Goal: Task Accomplishment & Management: Manage account settings

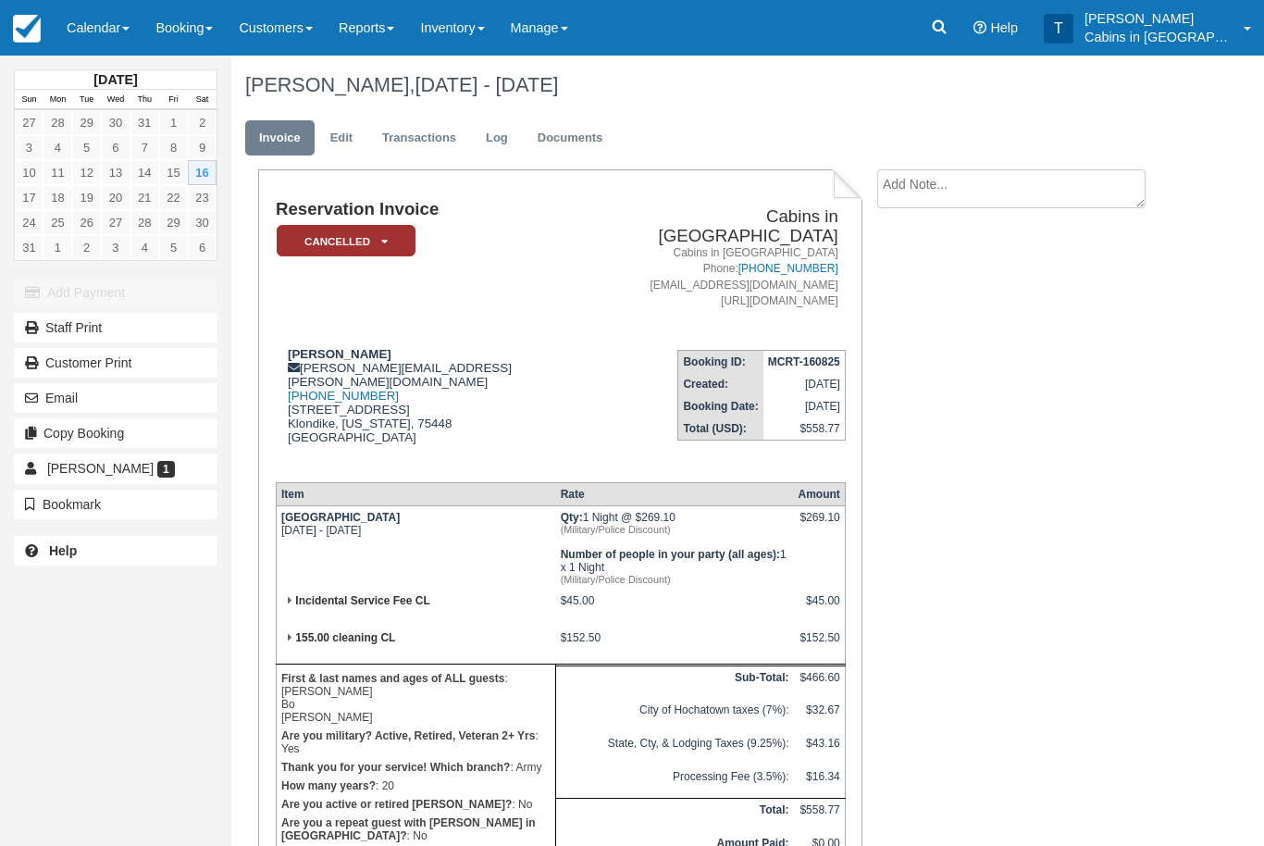
scroll to position [120, 0]
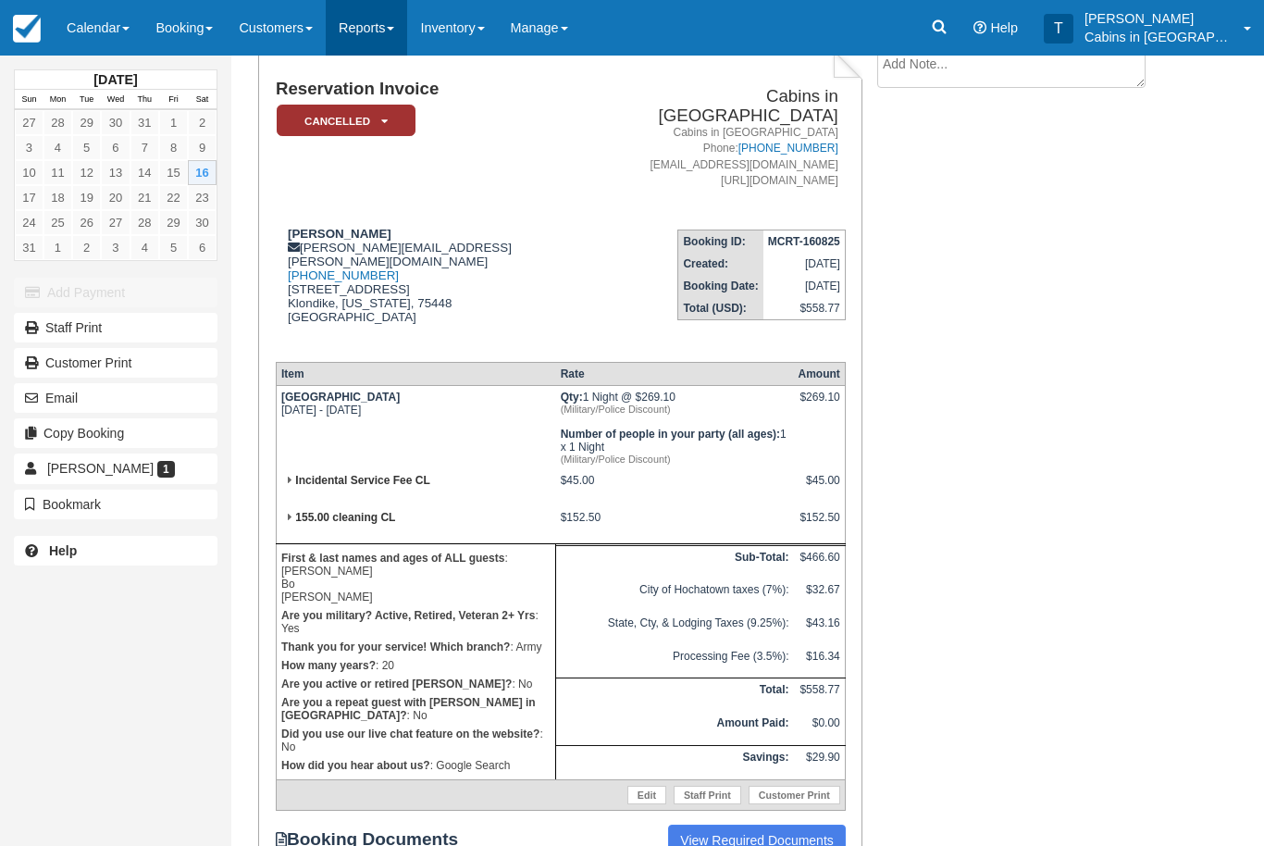
click at [383, 34] on link "Reports" at bounding box center [366, 28] width 81 height 56
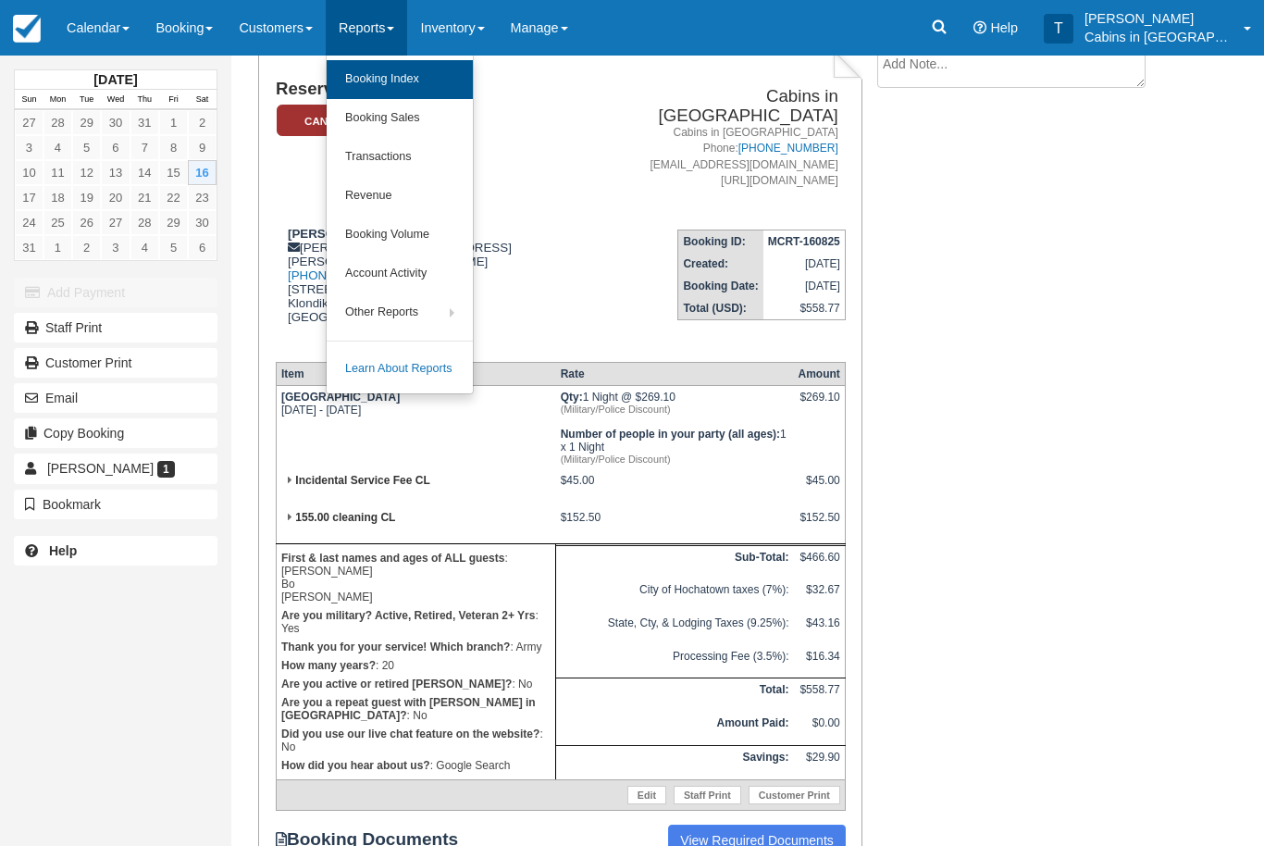
click at [442, 84] on link "Booking Index" at bounding box center [400, 79] width 146 height 39
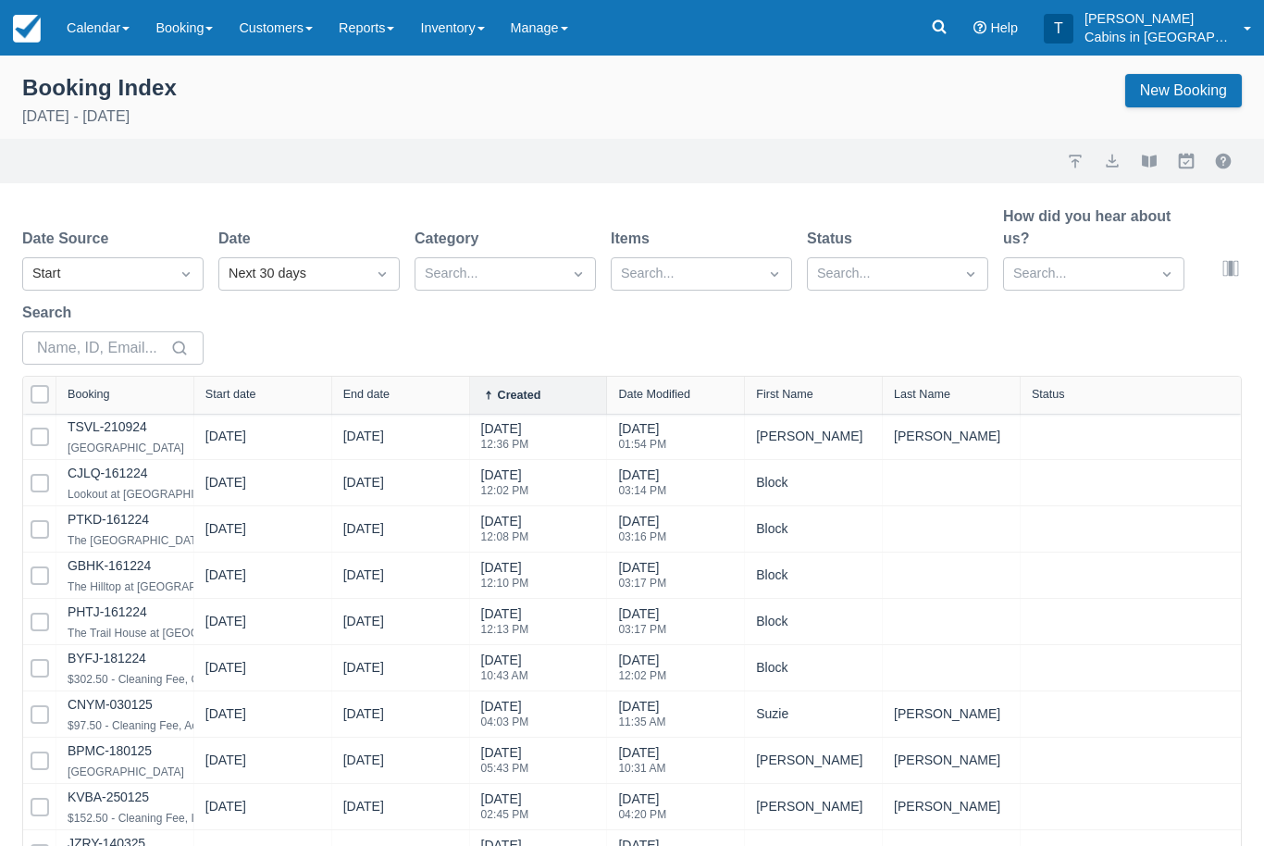
select select "25"
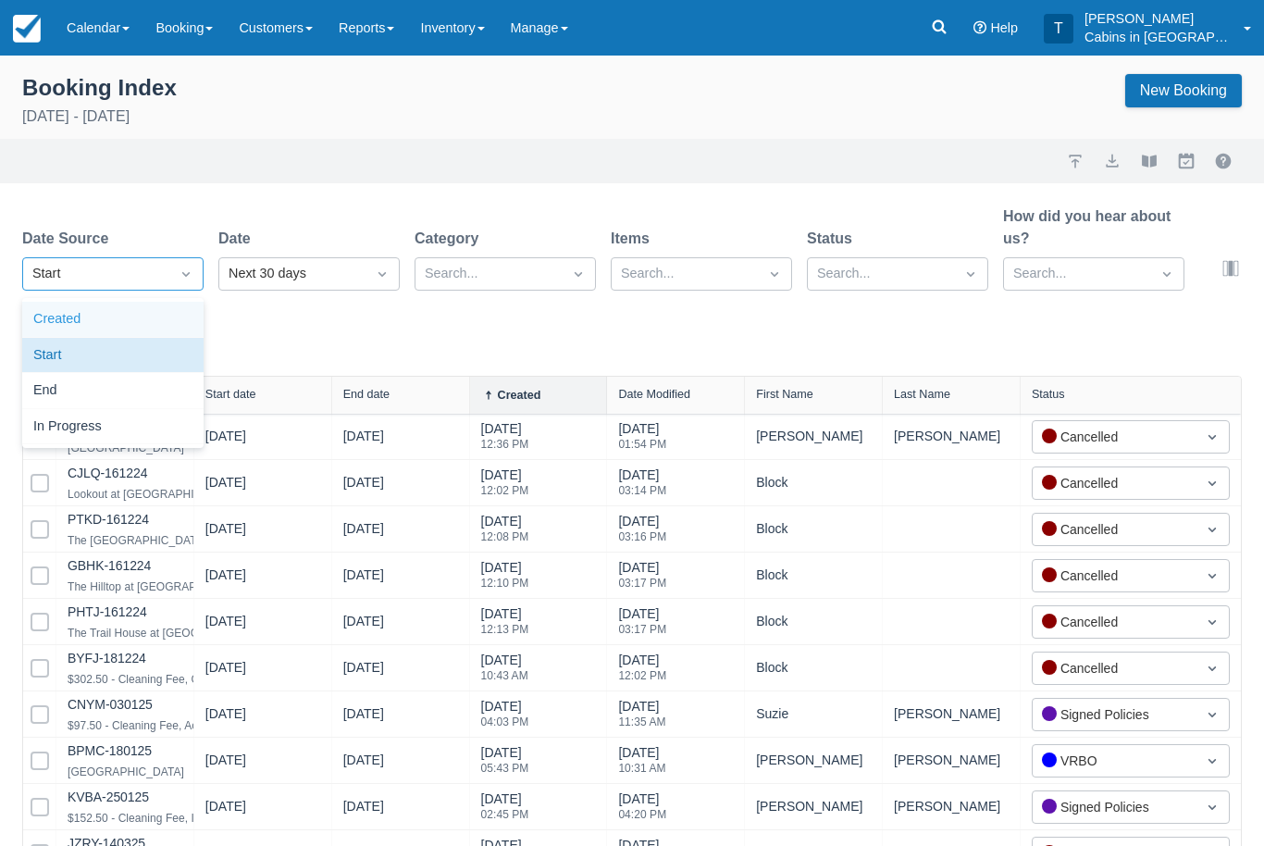
click at [164, 326] on div "Created" at bounding box center [112, 320] width 181 height 36
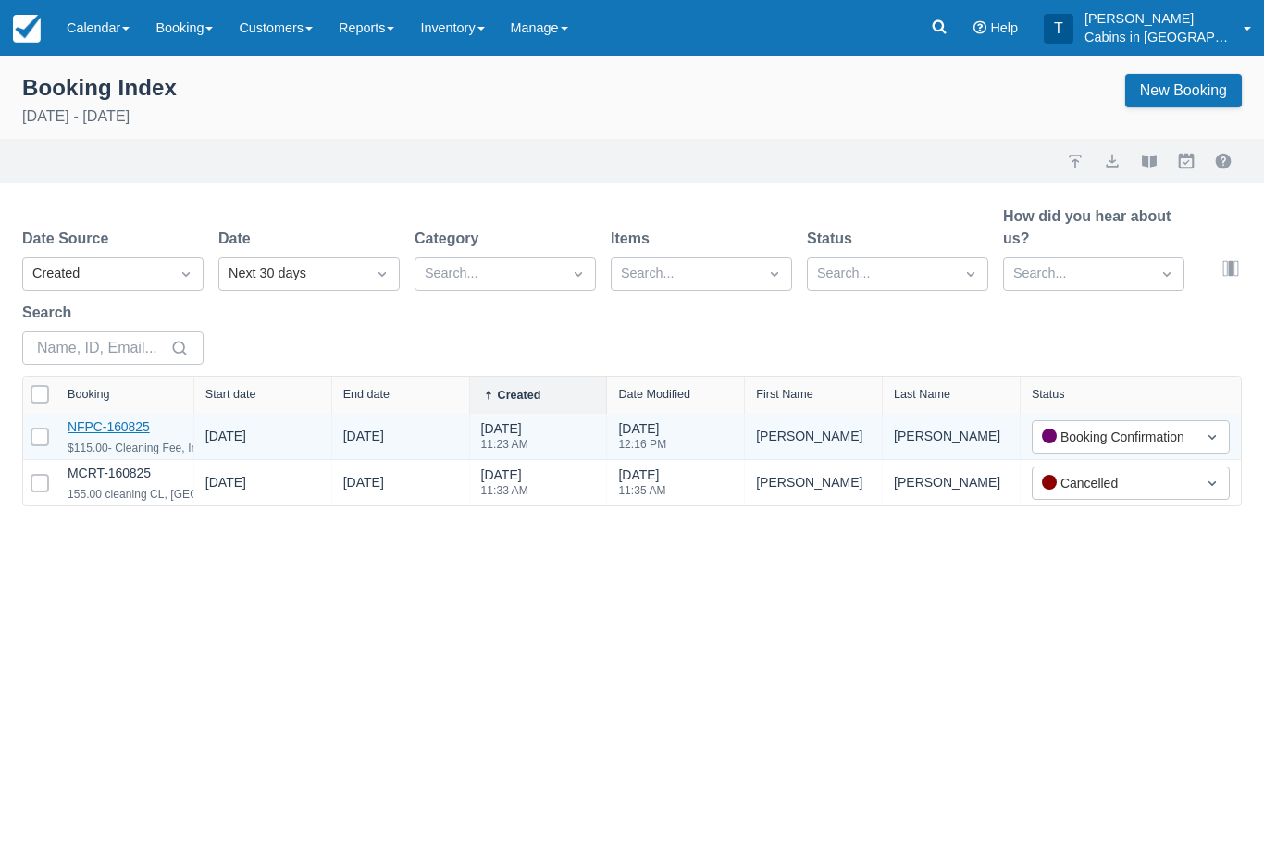
click at [132, 425] on link "NFPC-160825" at bounding box center [109, 426] width 82 height 15
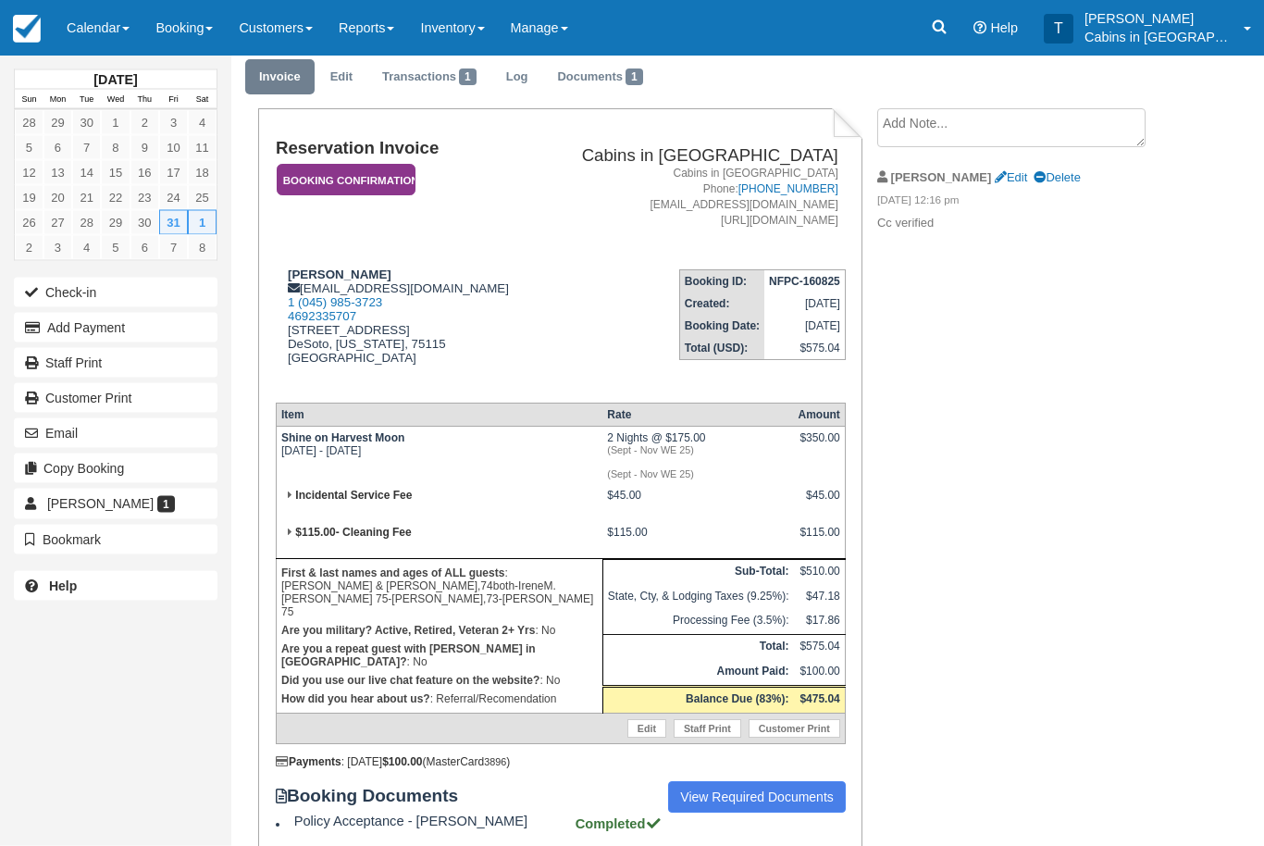
scroll to position [123, 0]
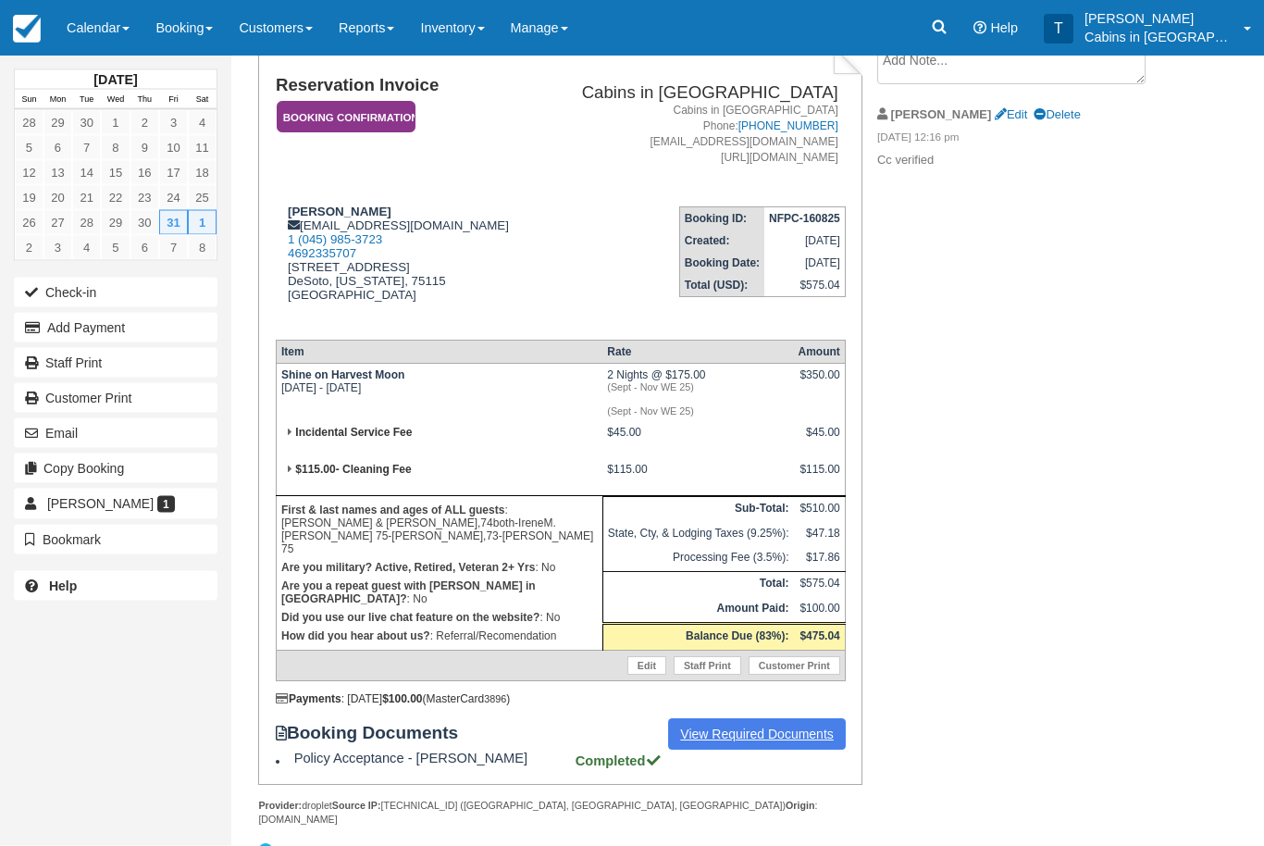
click at [749, 751] on link "View Required Documents" at bounding box center [757, 734] width 178 height 31
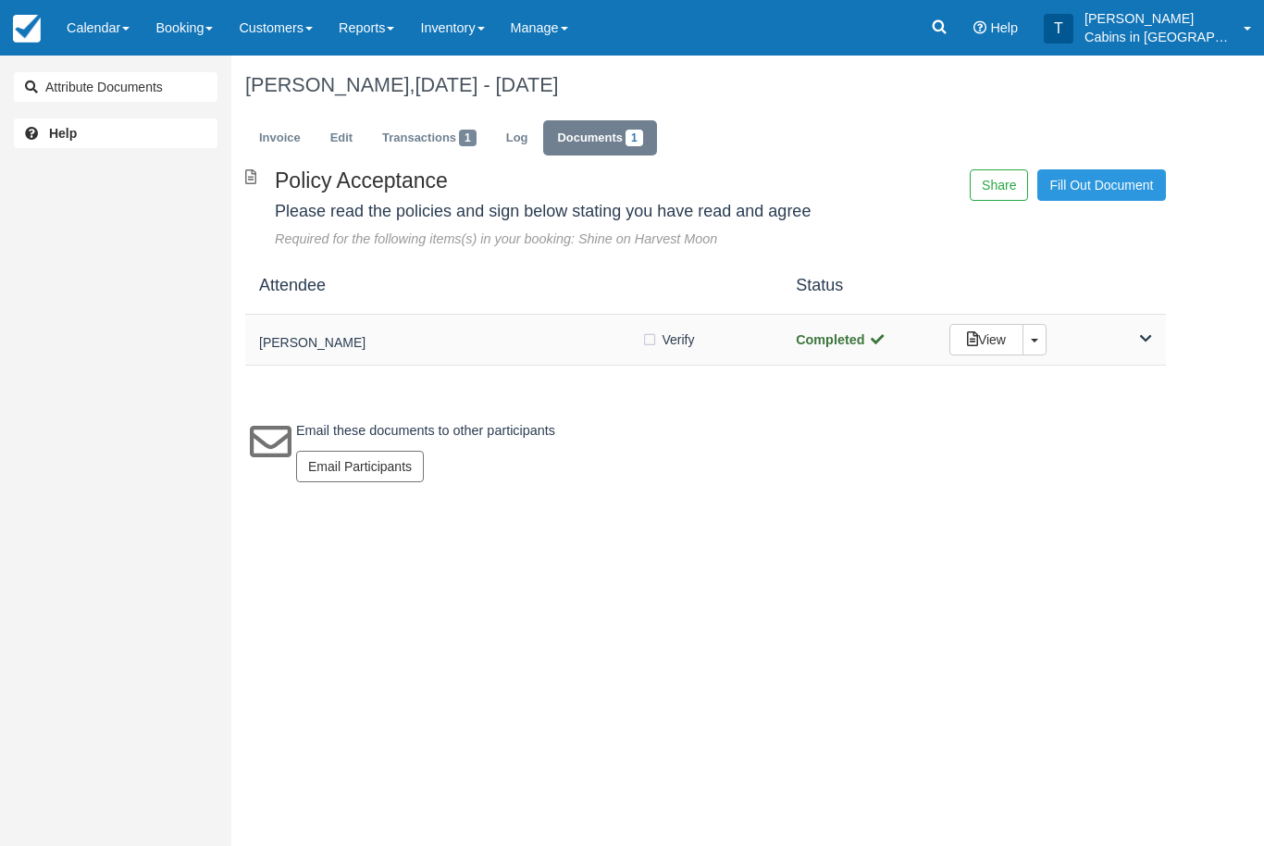
click at [435, 330] on div "[PERSON_NAME]" at bounding box center [450, 340] width 382 height 26
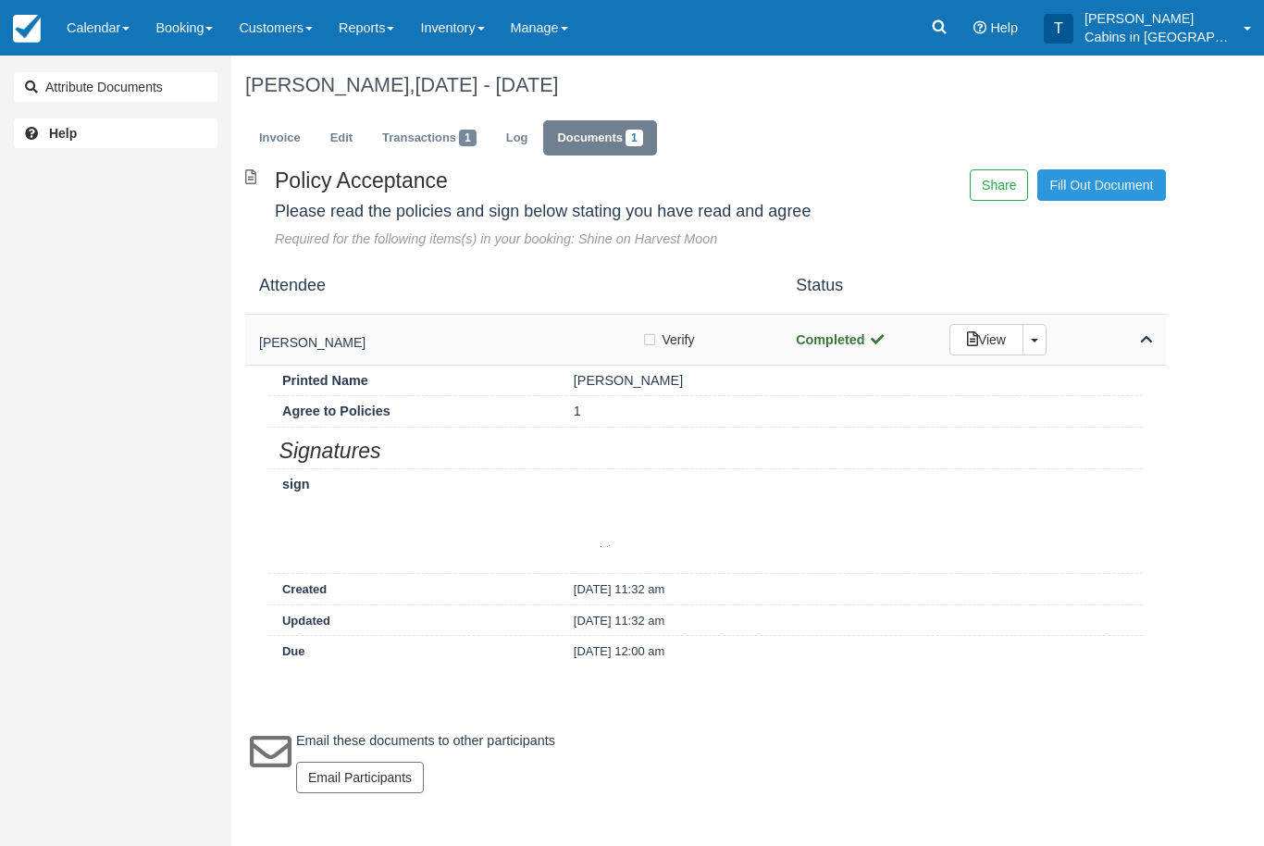
click at [651, 338] on label "Verify Verified" at bounding box center [674, 340] width 66 height 28
checkbox input "true"
click at [283, 141] on link "Invoice" at bounding box center [279, 138] width 69 height 36
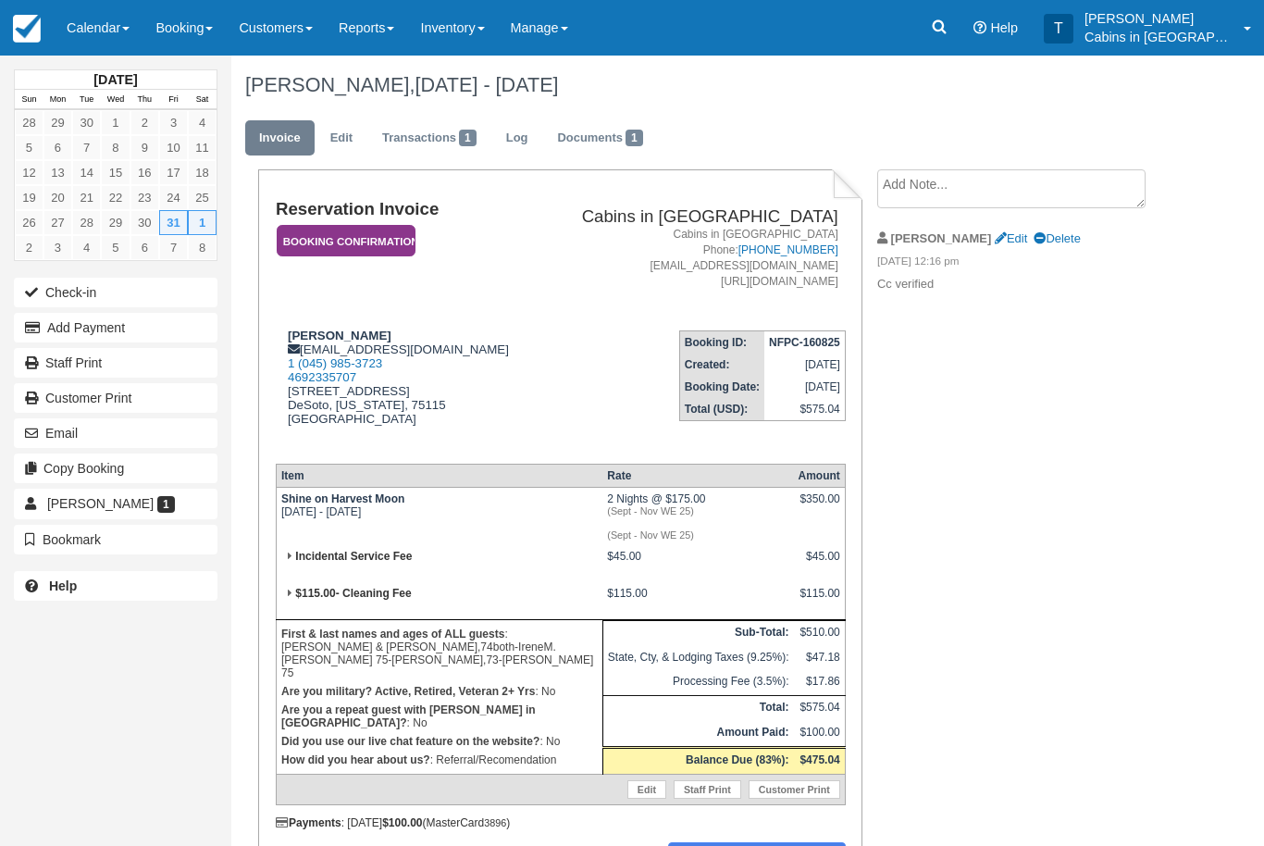
click at [384, 249] on em "Booking Confirmation" at bounding box center [346, 241] width 139 height 32
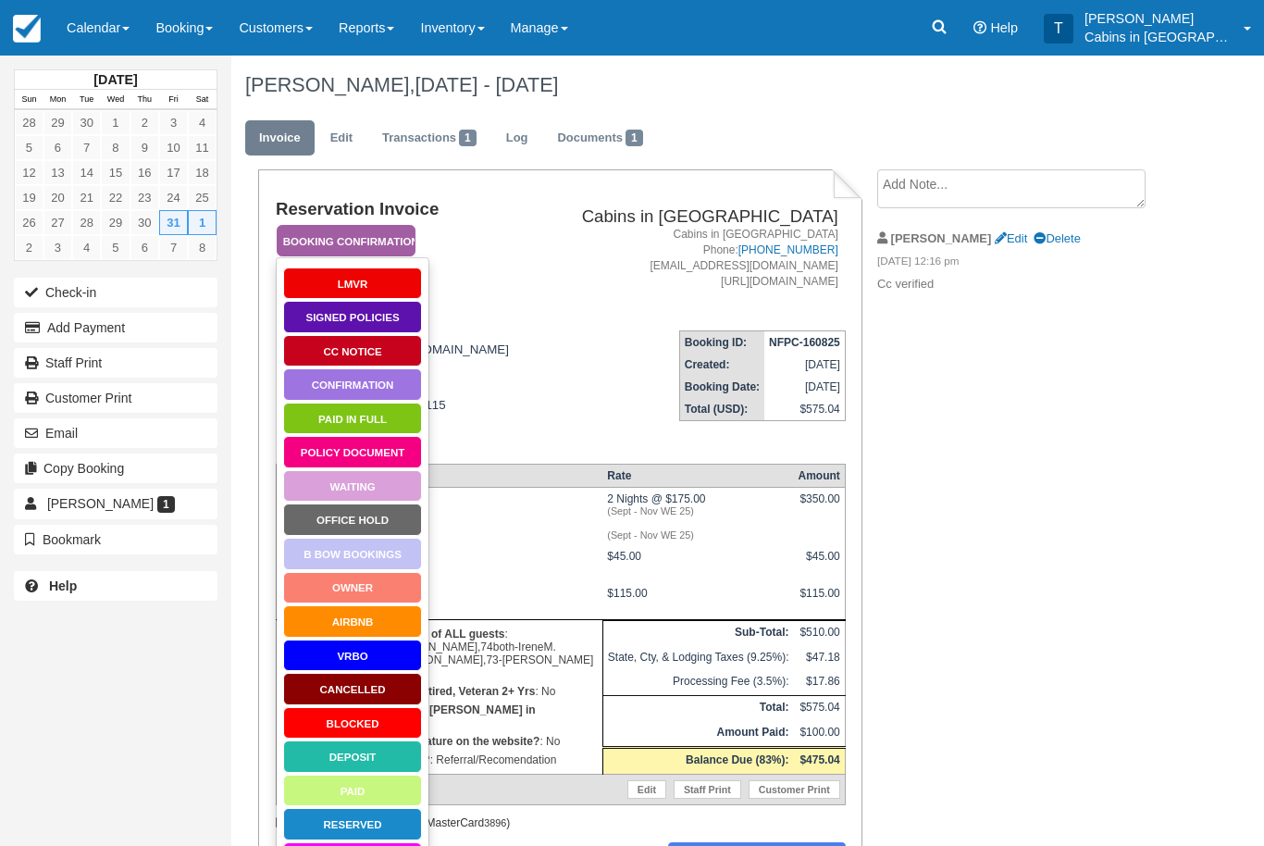
click at [390, 323] on link "Signed Policies" at bounding box center [352, 317] width 139 height 32
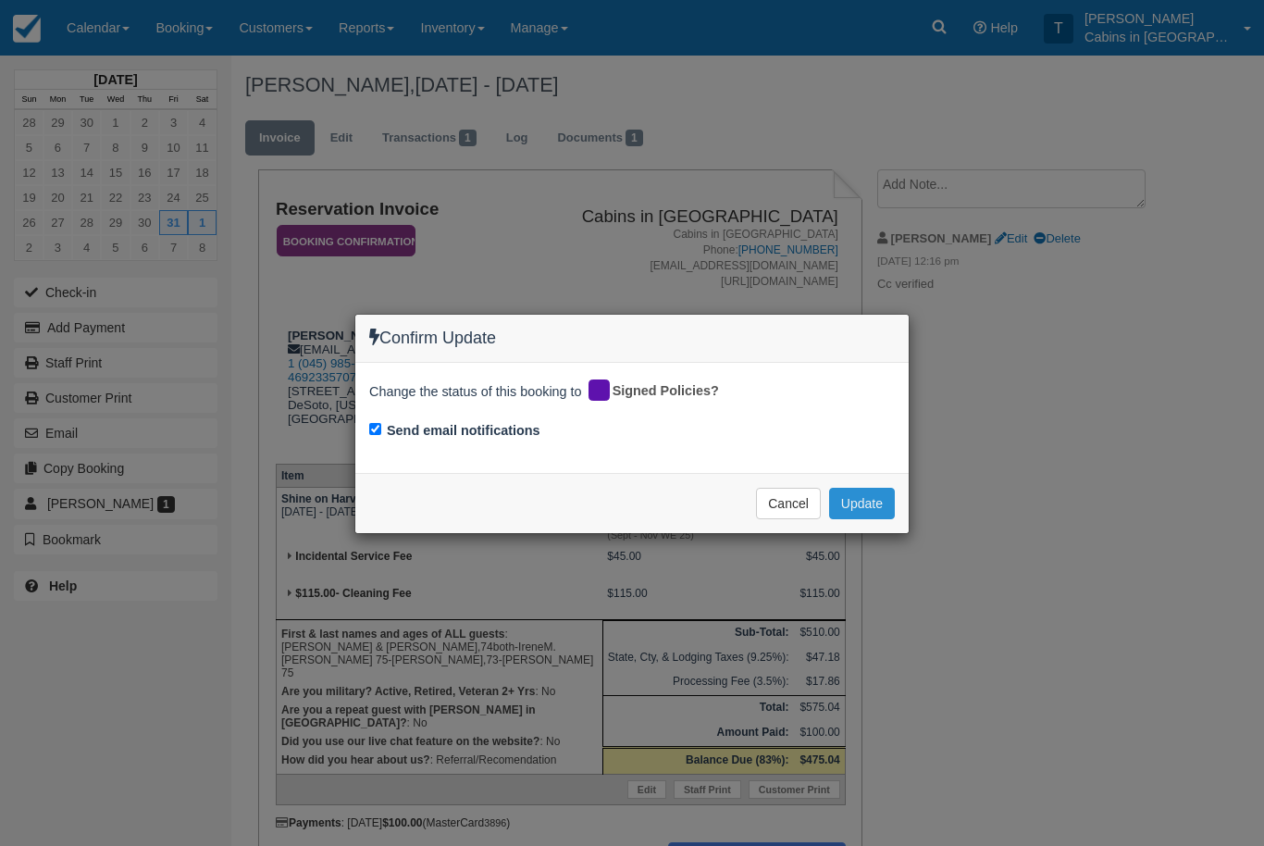
click at [859, 505] on button "Update" at bounding box center [862, 503] width 66 height 31
